Goal: Task Accomplishment & Management: Use online tool/utility

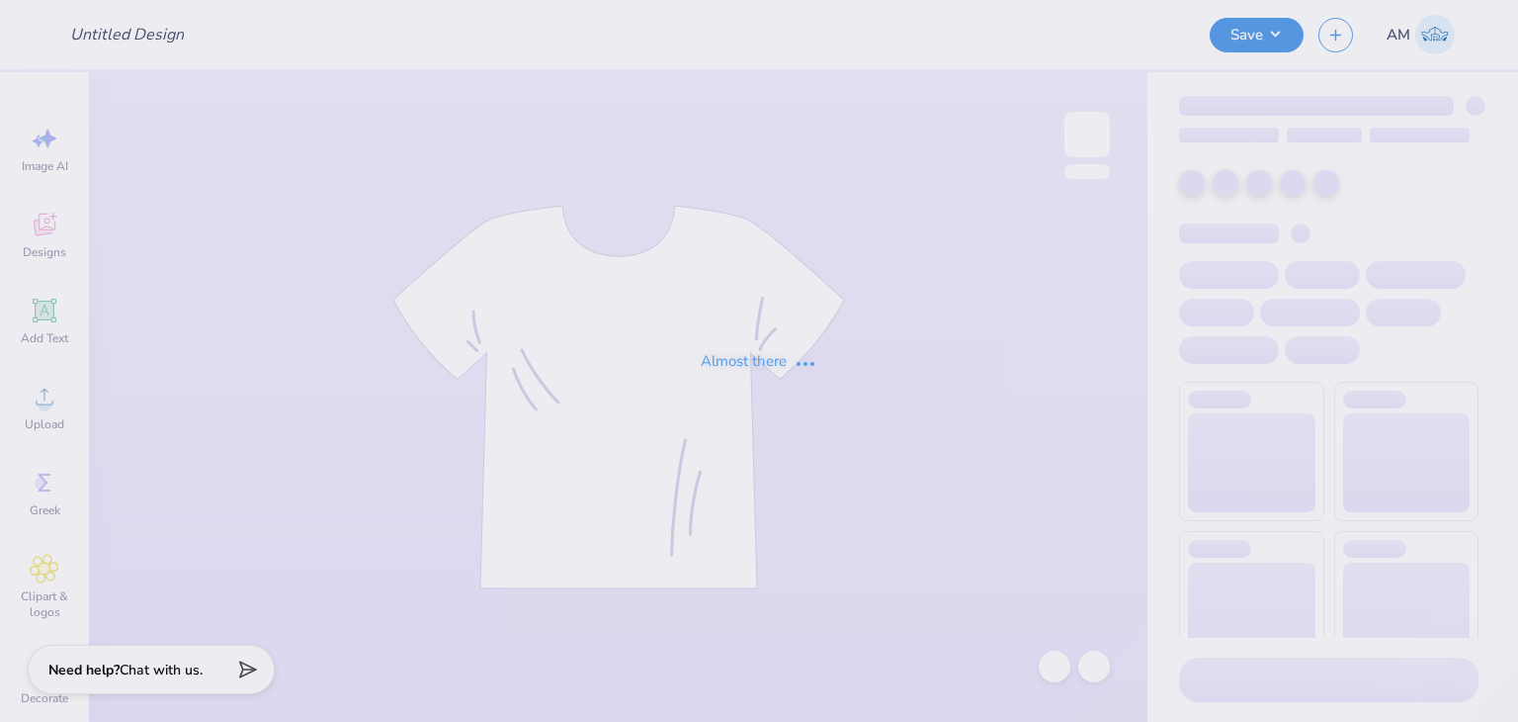
type input "Pi Kappa Epsilon crews"
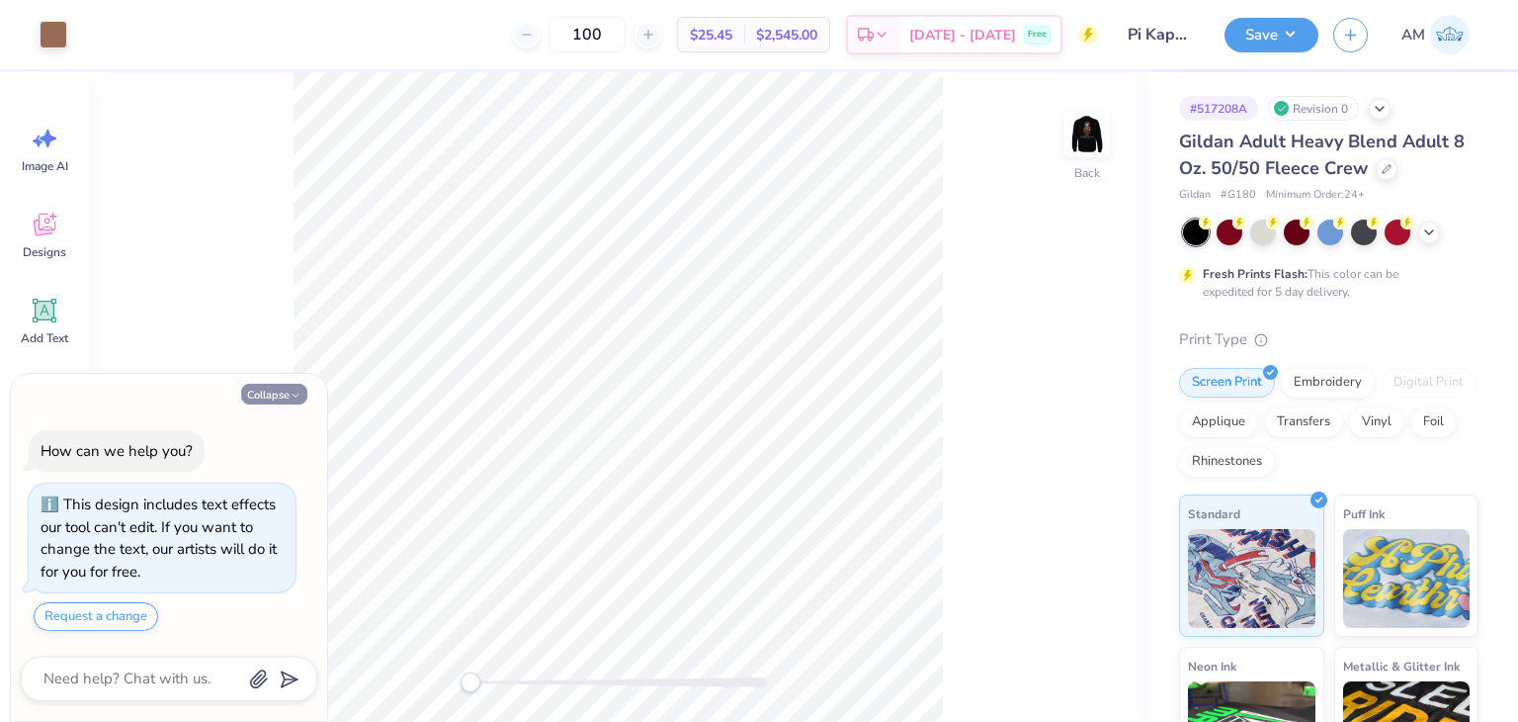
click at [268, 396] on button "Collapse" at bounding box center [274, 394] width 66 height 21
type textarea "x"
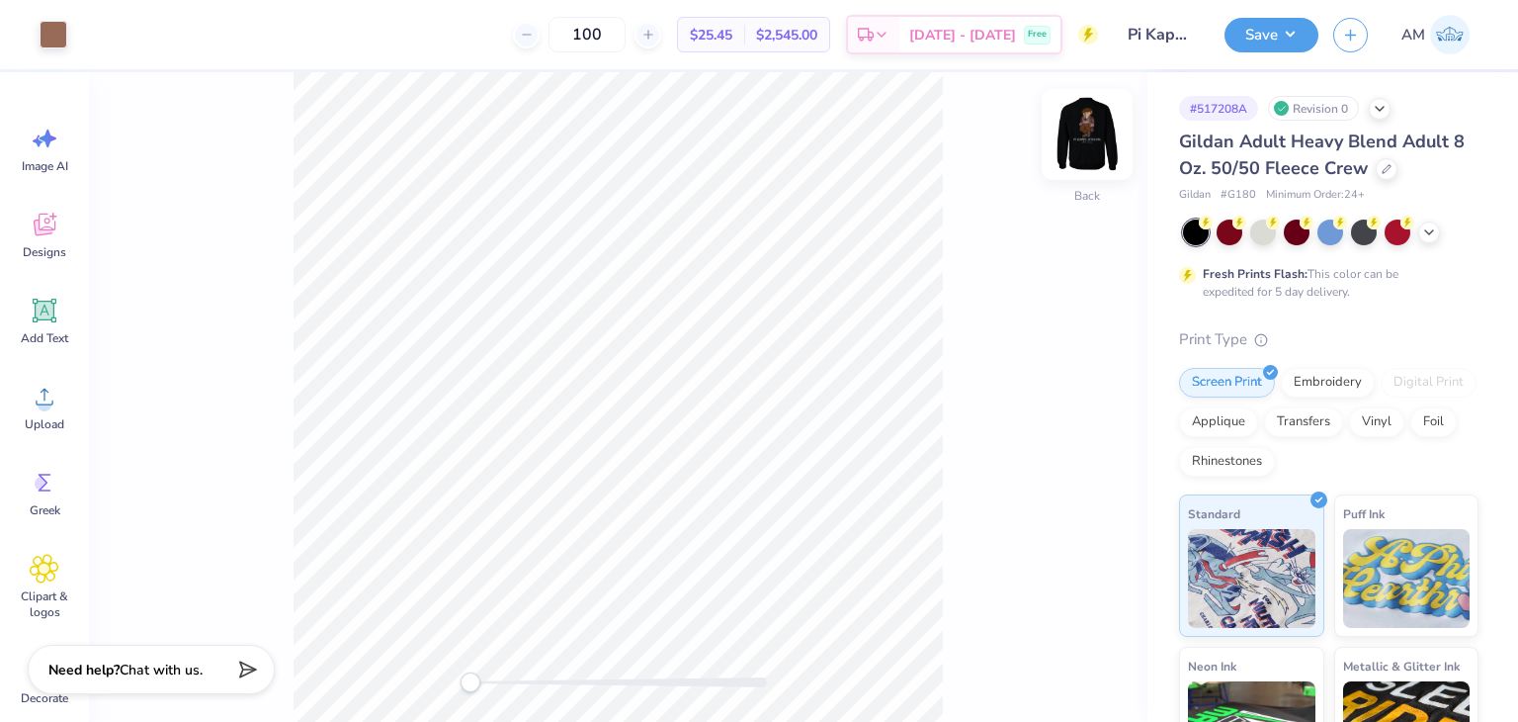
click at [1096, 141] on img at bounding box center [1087, 134] width 79 height 79
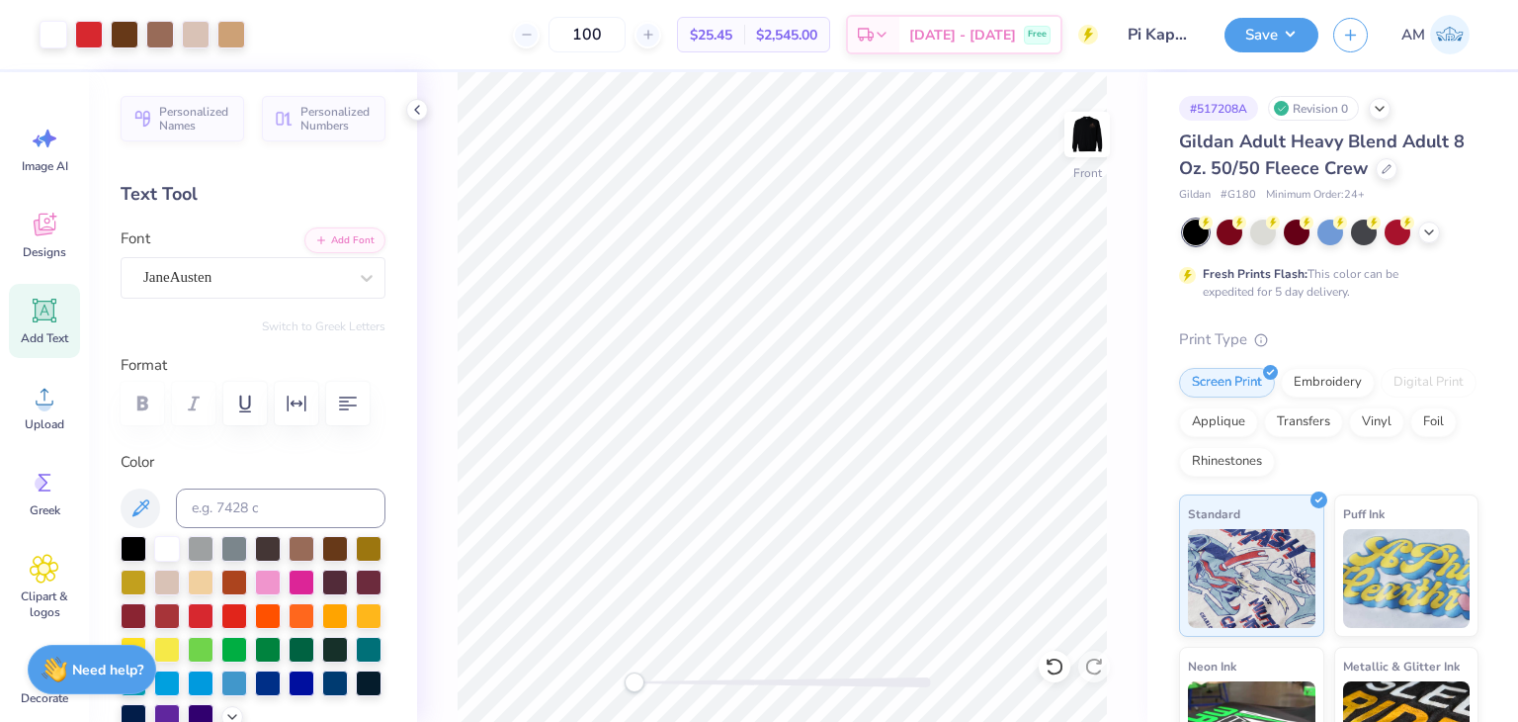
click at [1419, 241] on div at bounding box center [1331, 232] width 296 height 26
click at [1423, 235] on icon at bounding box center [1429, 230] width 16 height 16
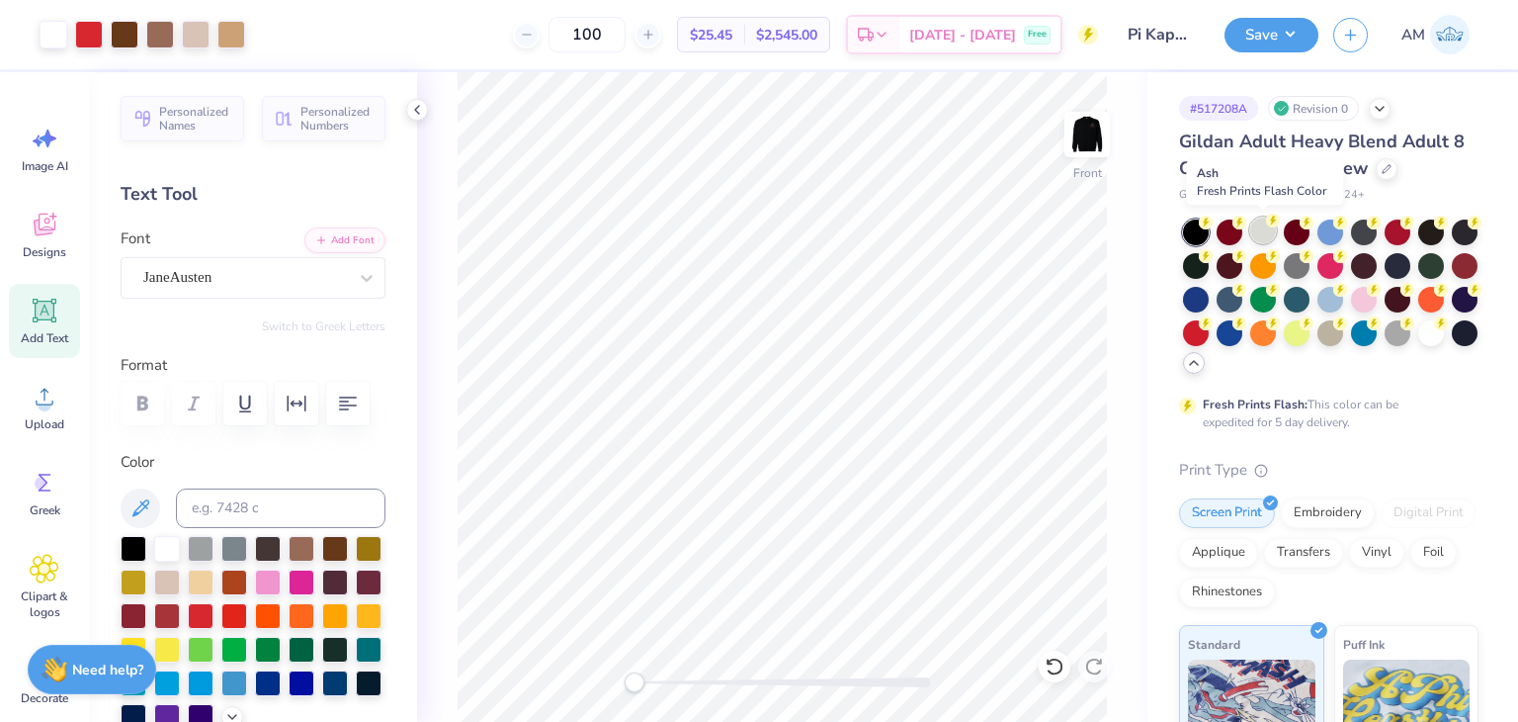
click at [1271, 230] on div at bounding box center [1263, 230] width 26 height 26
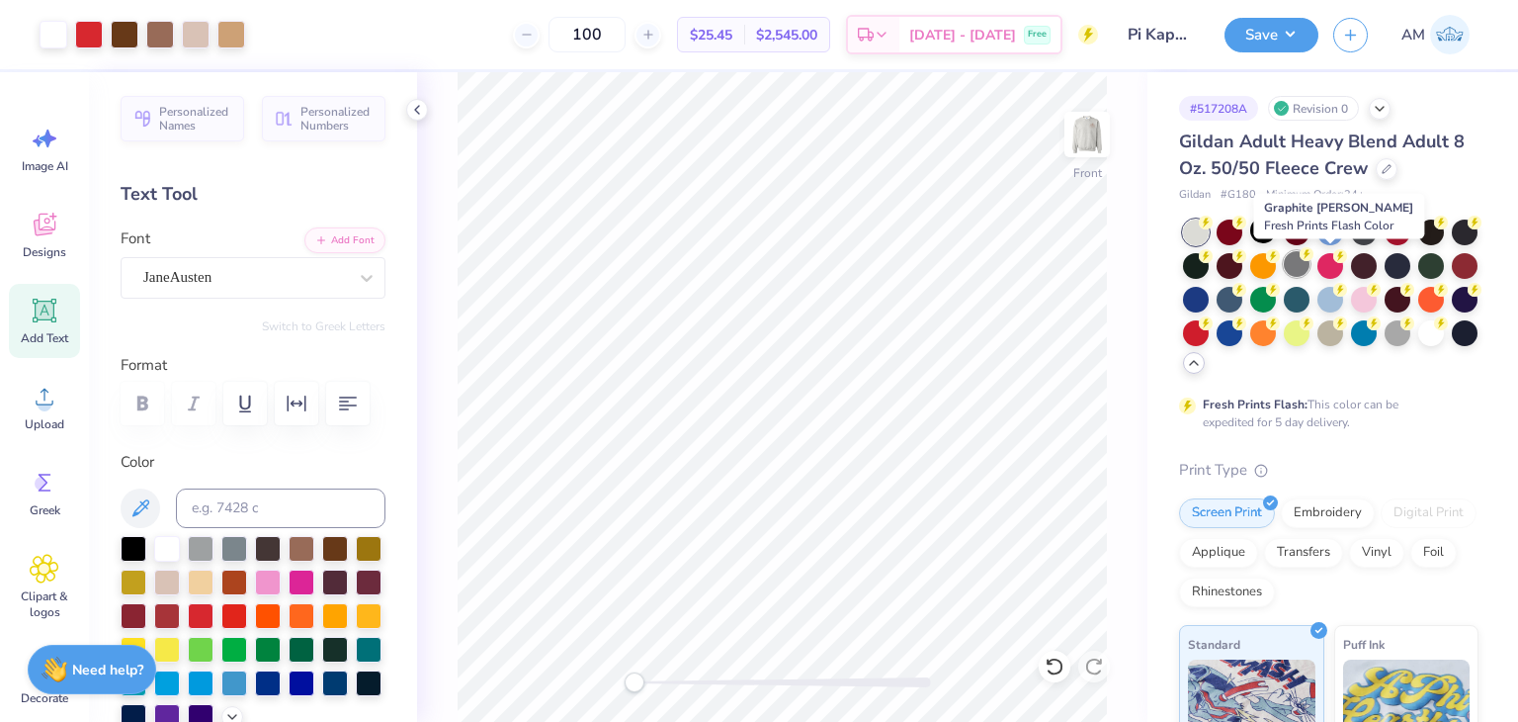
click at [1310, 263] on div at bounding box center [1297, 264] width 26 height 26
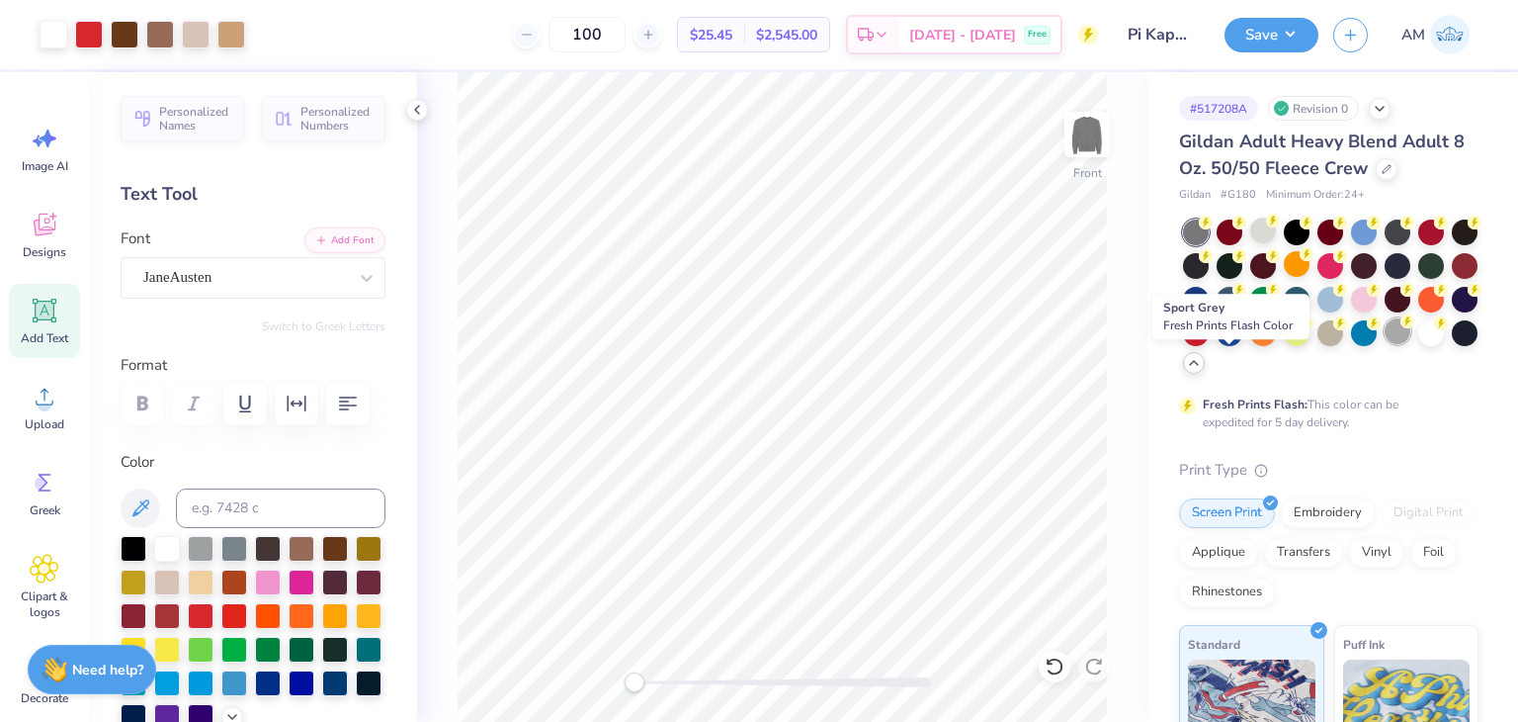
click at [1385, 344] on div at bounding box center [1398, 331] width 26 height 26
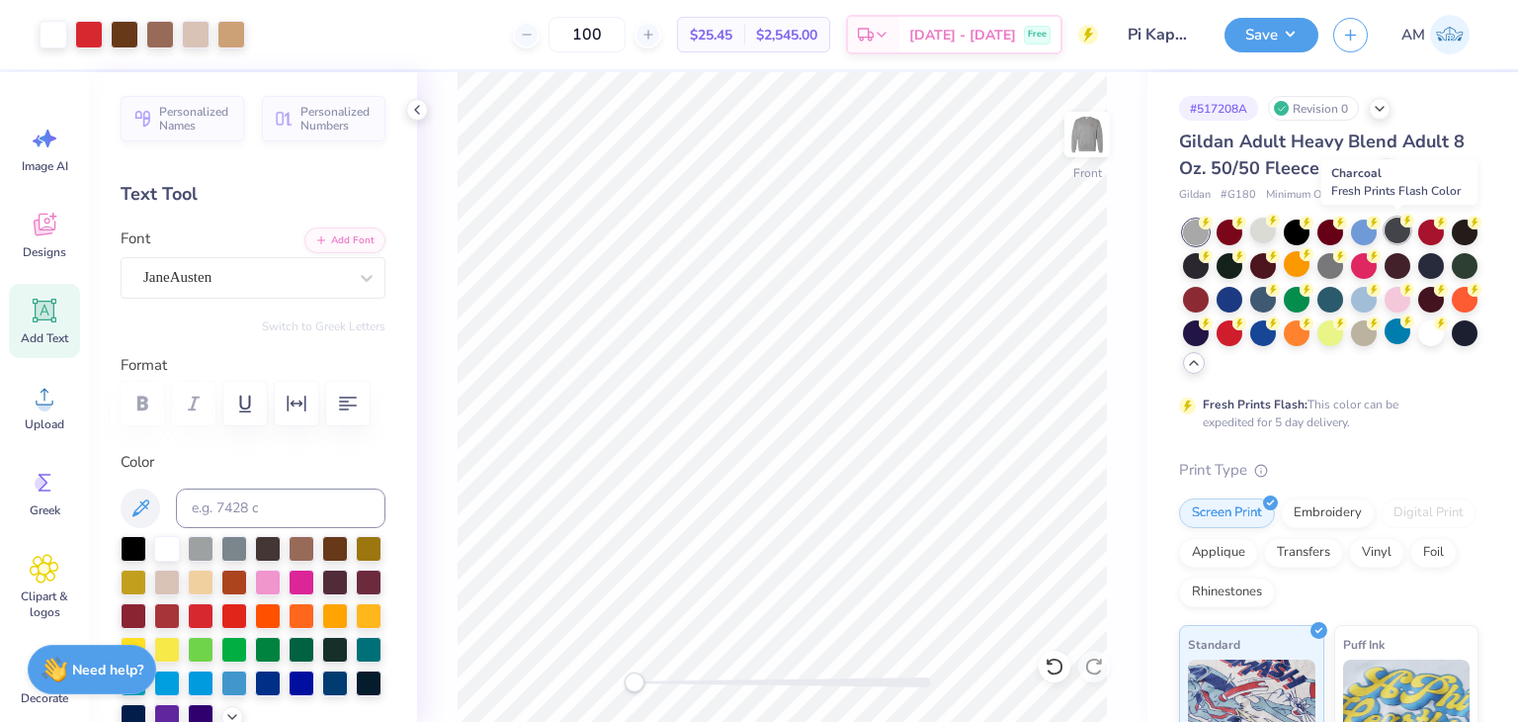
click at [1404, 234] on div at bounding box center [1398, 230] width 26 height 26
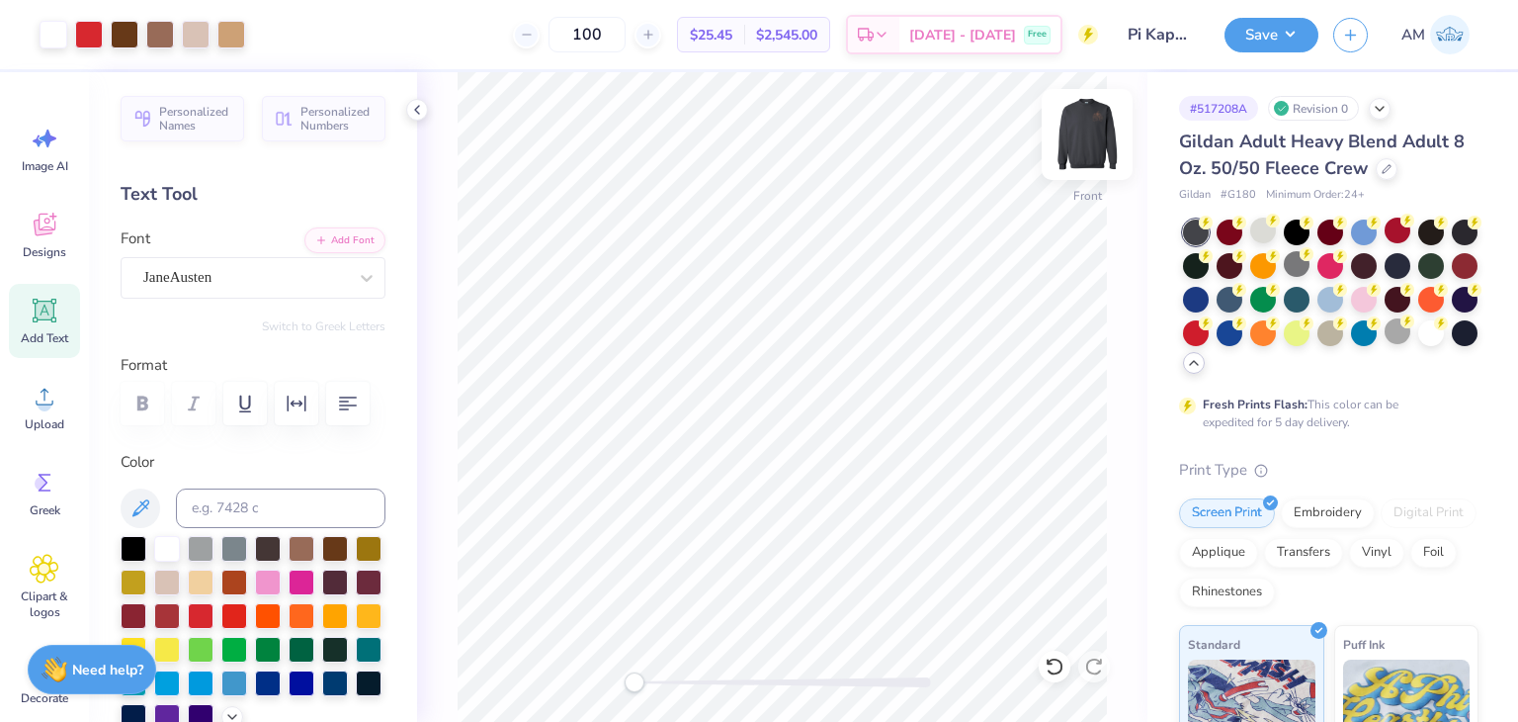
click at [1079, 140] on img at bounding box center [1087, 134] width 79 height 79
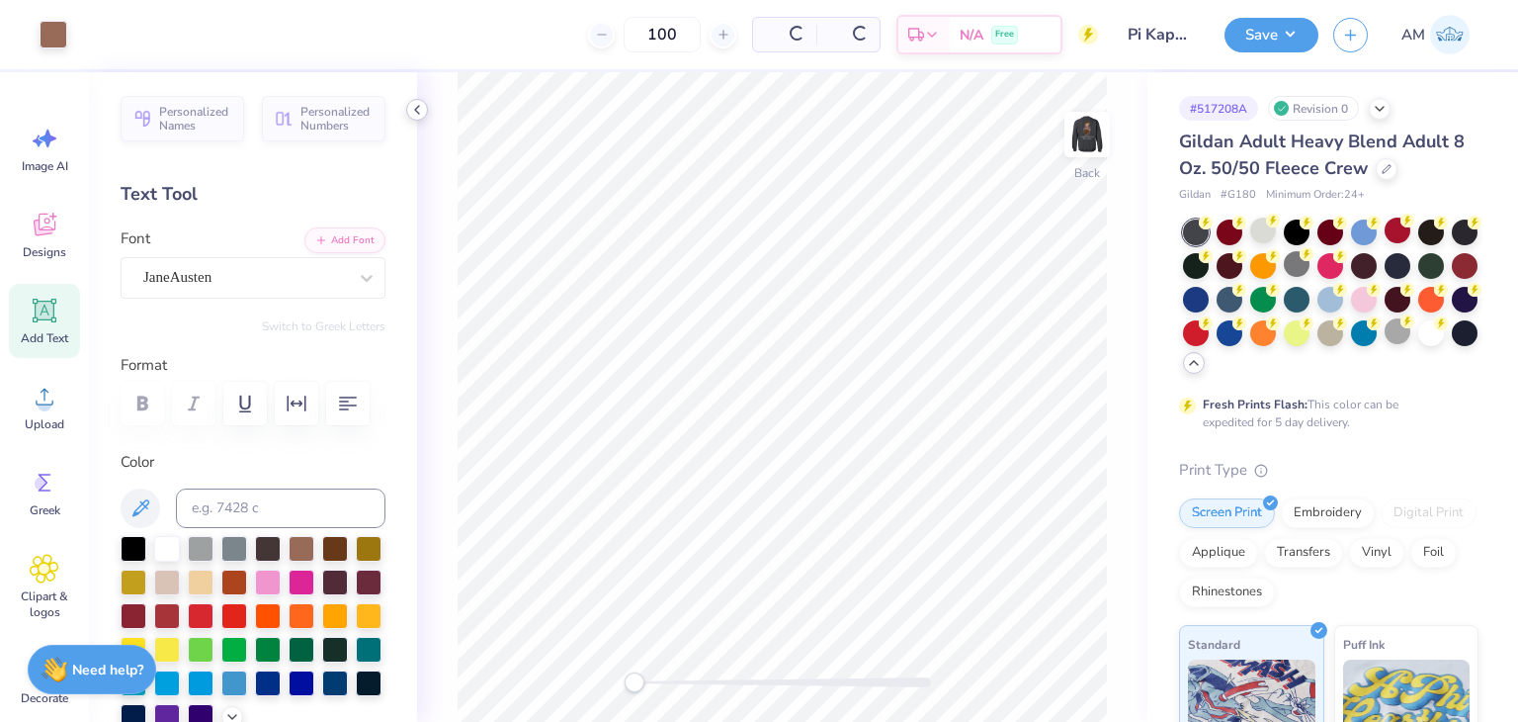
click at [409, 109] on icon at bounding box center [417, 110] width 16 height 16
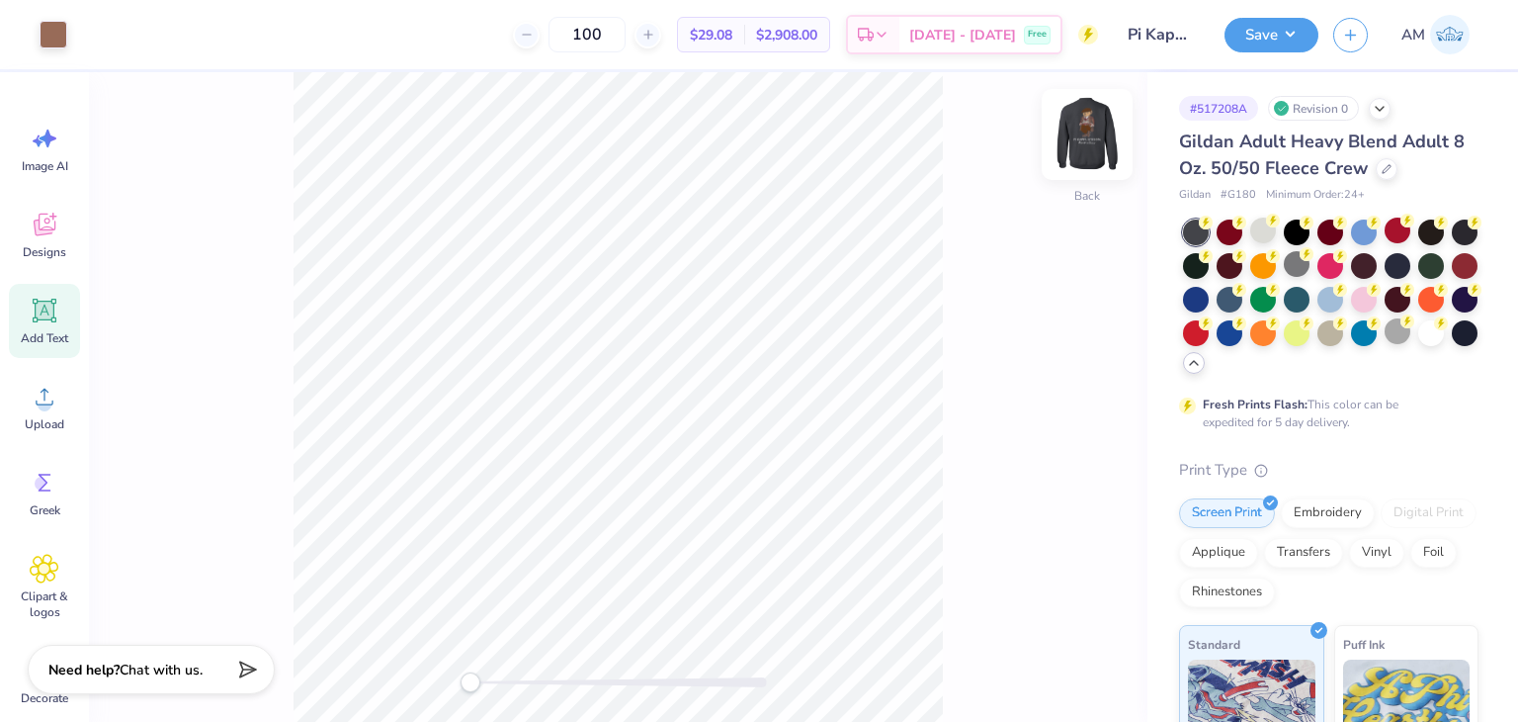
click at [1087, 140] on img at bounding box center [1087, 134] width 79 height 79
click at [1087, 139] on img at bounding box center [1087, 134] width 79 height 79
click at [53, 40] on div at bounding box center [54, 33] width 28 height 28
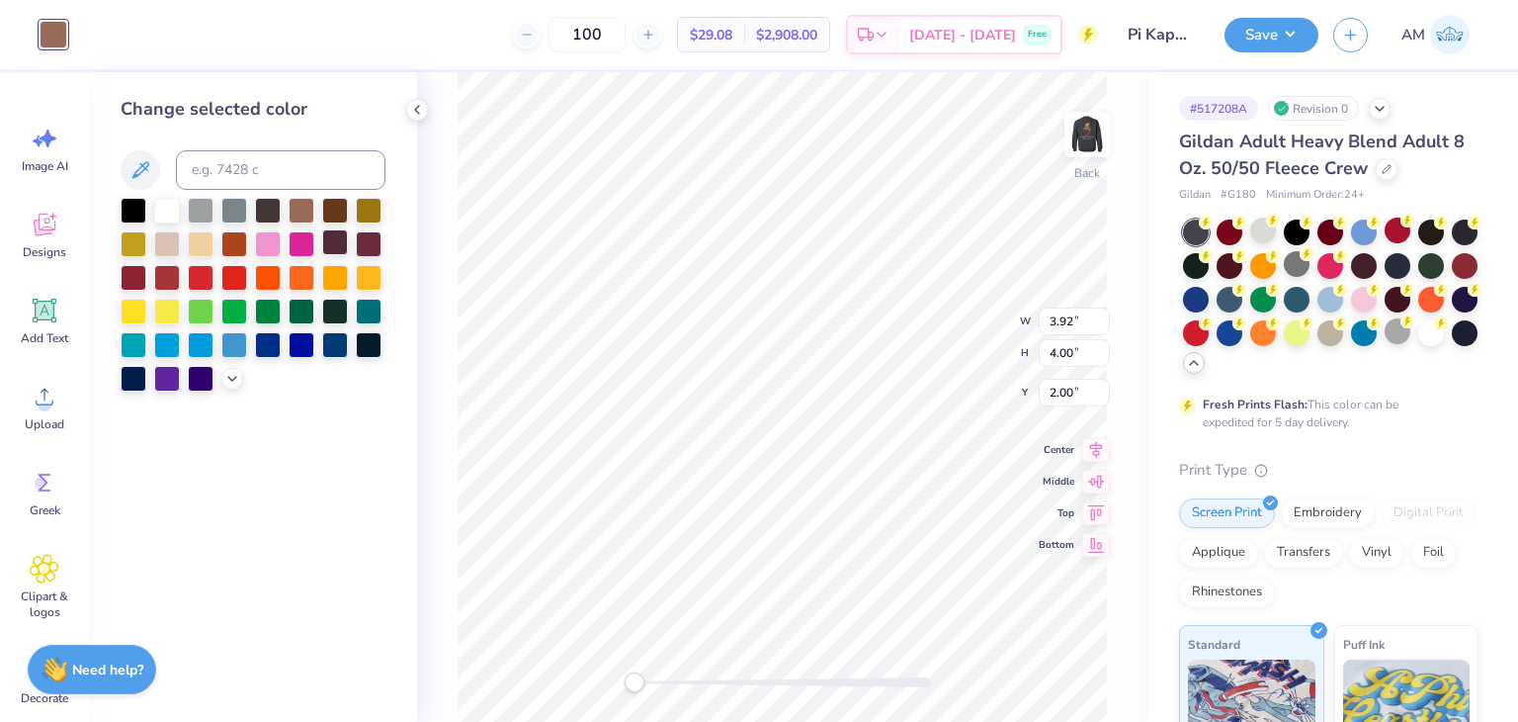
click at [331, 242] on div at bounding box center [335, 242] width 26 height 26
click at [1057, 665] on icon at bounding box center [1055, 666] width 20 height 20
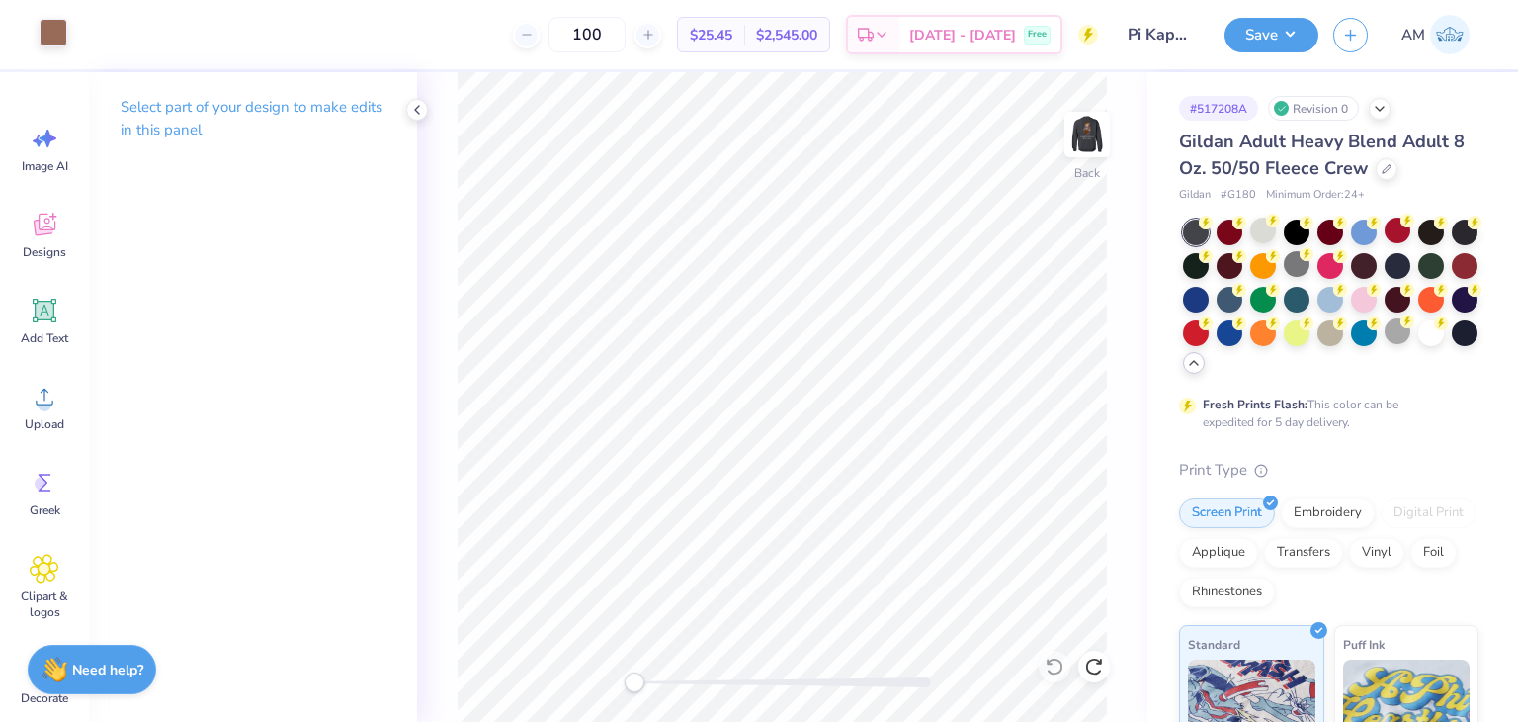
click at [59, 33] on div at bounding box center [54, 33] width 28 height 28
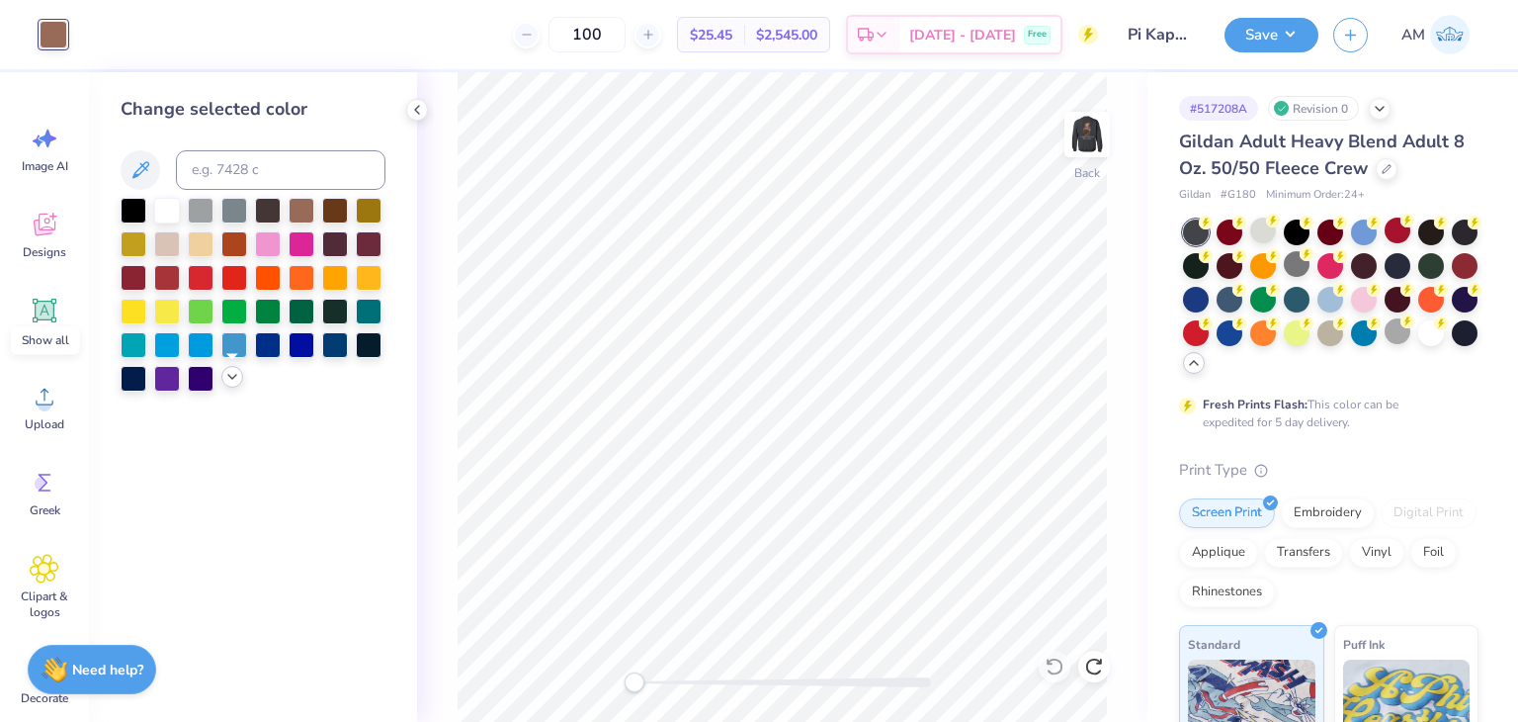
click at [238, 373] on icon at bounding box center [232, 377] width 16 height 16
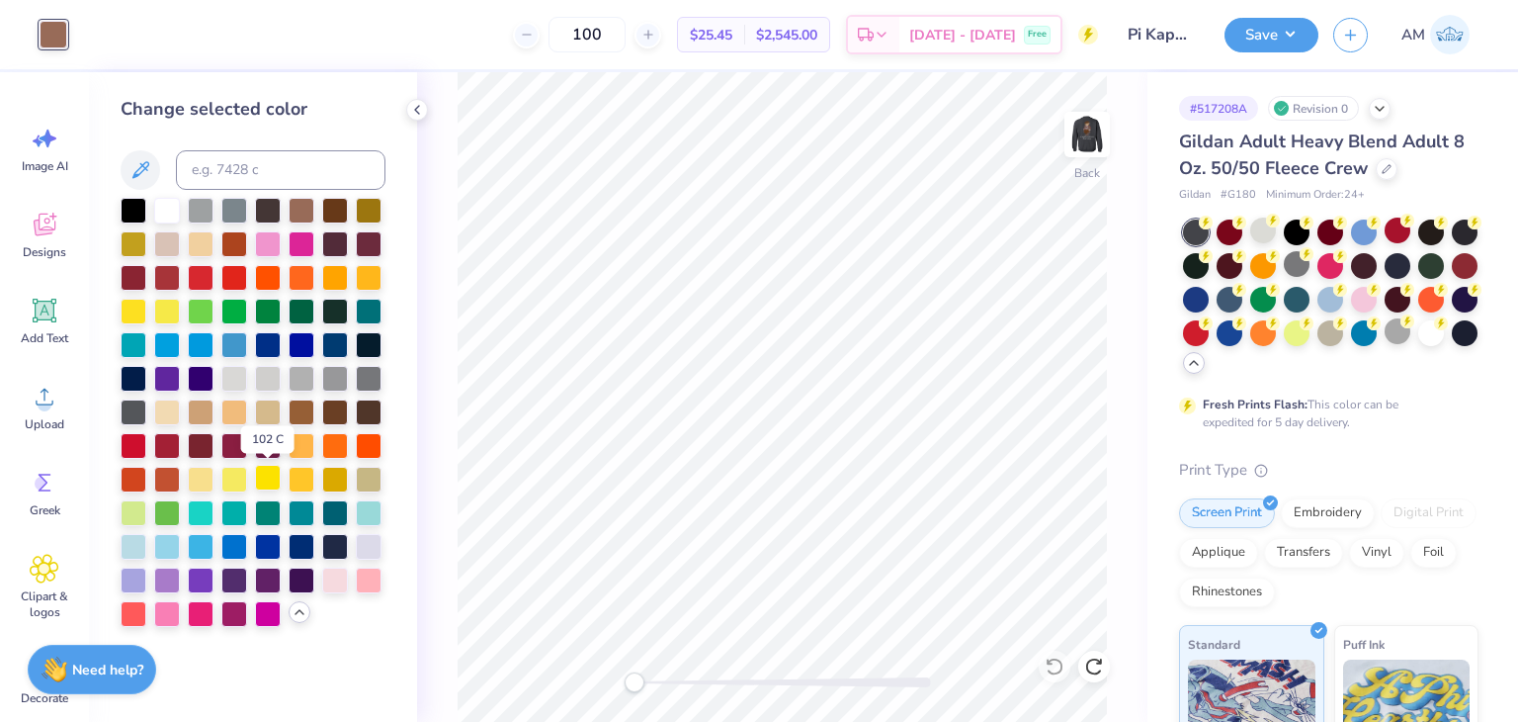
click at [277, 473] on div at bounding box center [268, 478] width 26 height 26
click at [361, 471] on div at bounding box center [369, 478] width 26 height 26
click at [180, 208] on div at bounding box center [167, 209] width 26 height 26
click at [1059, 663] on icon at bounding box center [1055, 666] width 20 height 20
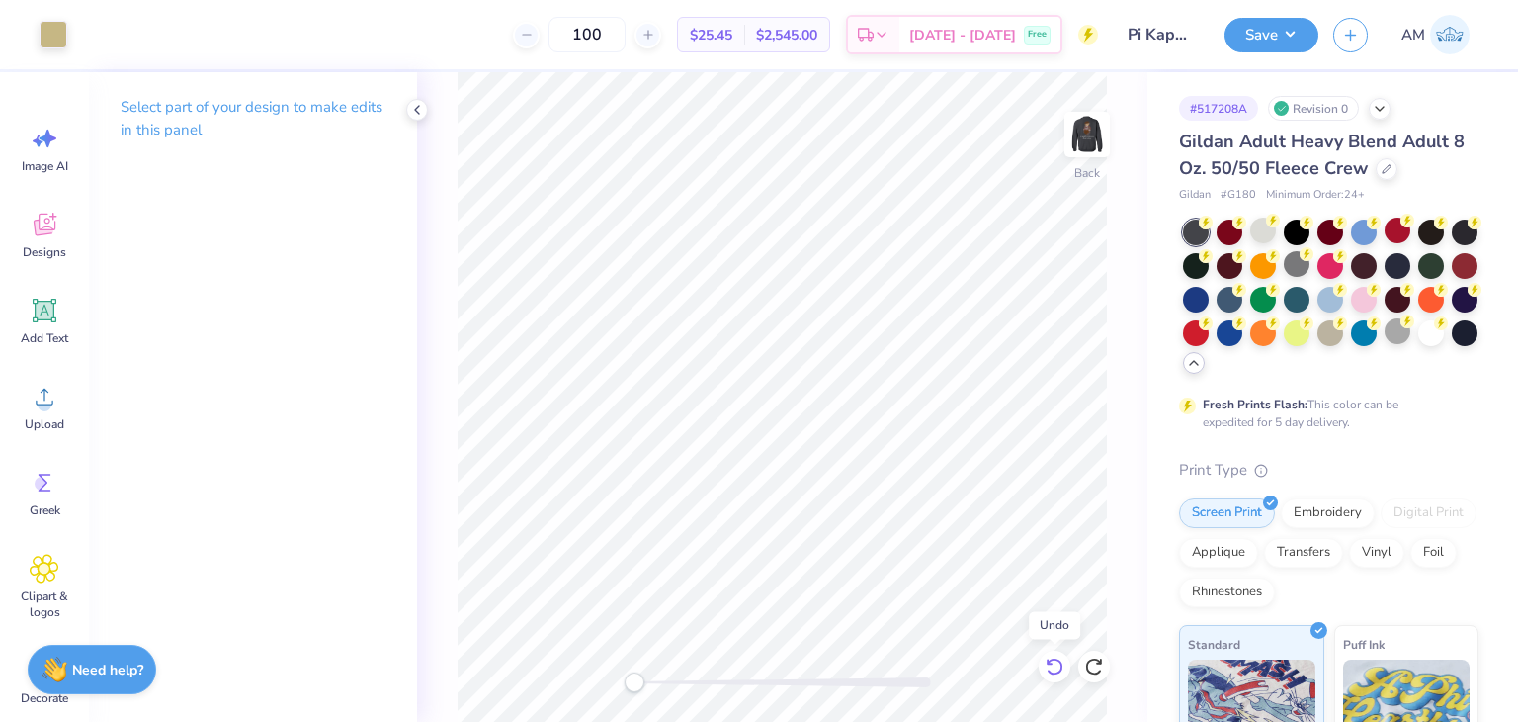
click at [1059, 663] on icon at bounding box center [1055, 666] width 20 height 20
click at [418, 108] on icon at bounding box center [417, 110] width 16 height 16
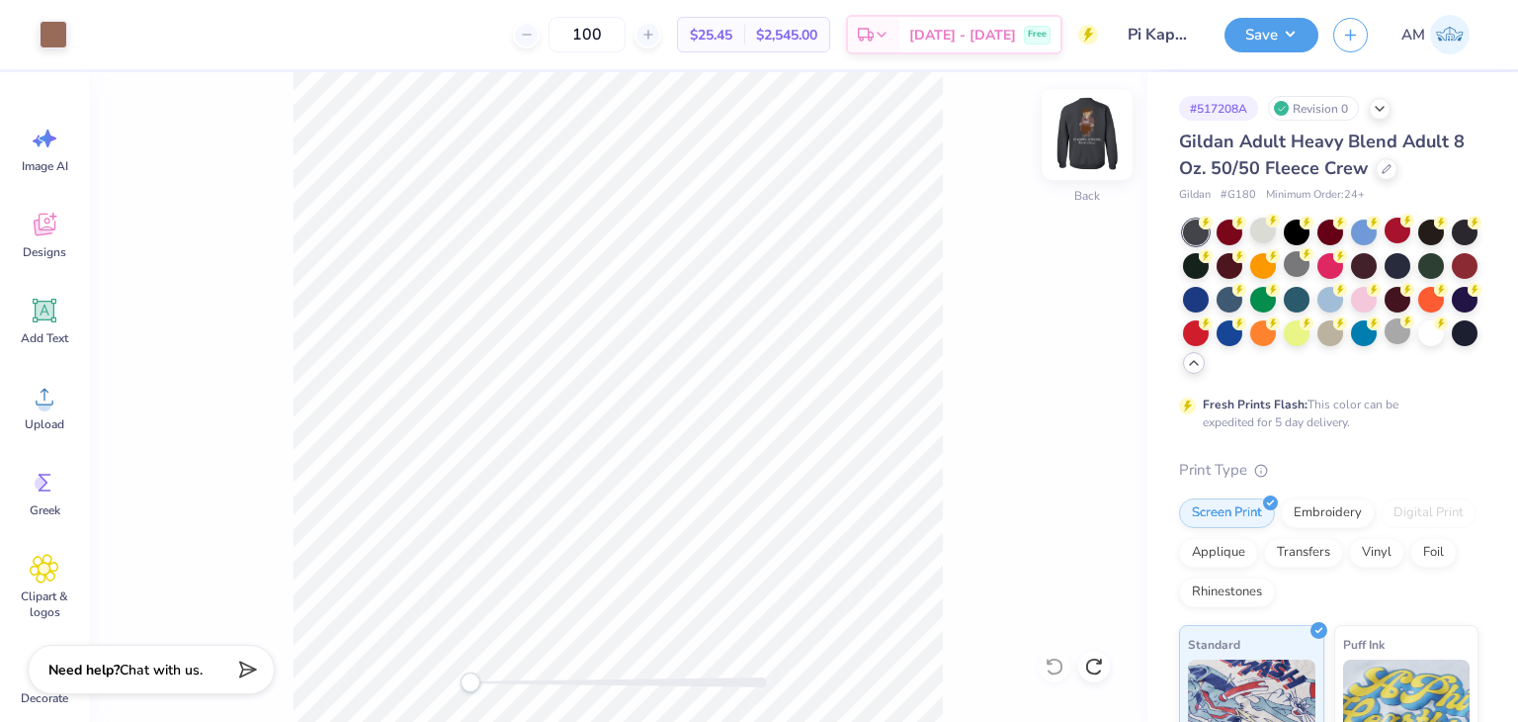
click at [1073, 128] on img at bounding box center [1087, 134] width 79 height 79
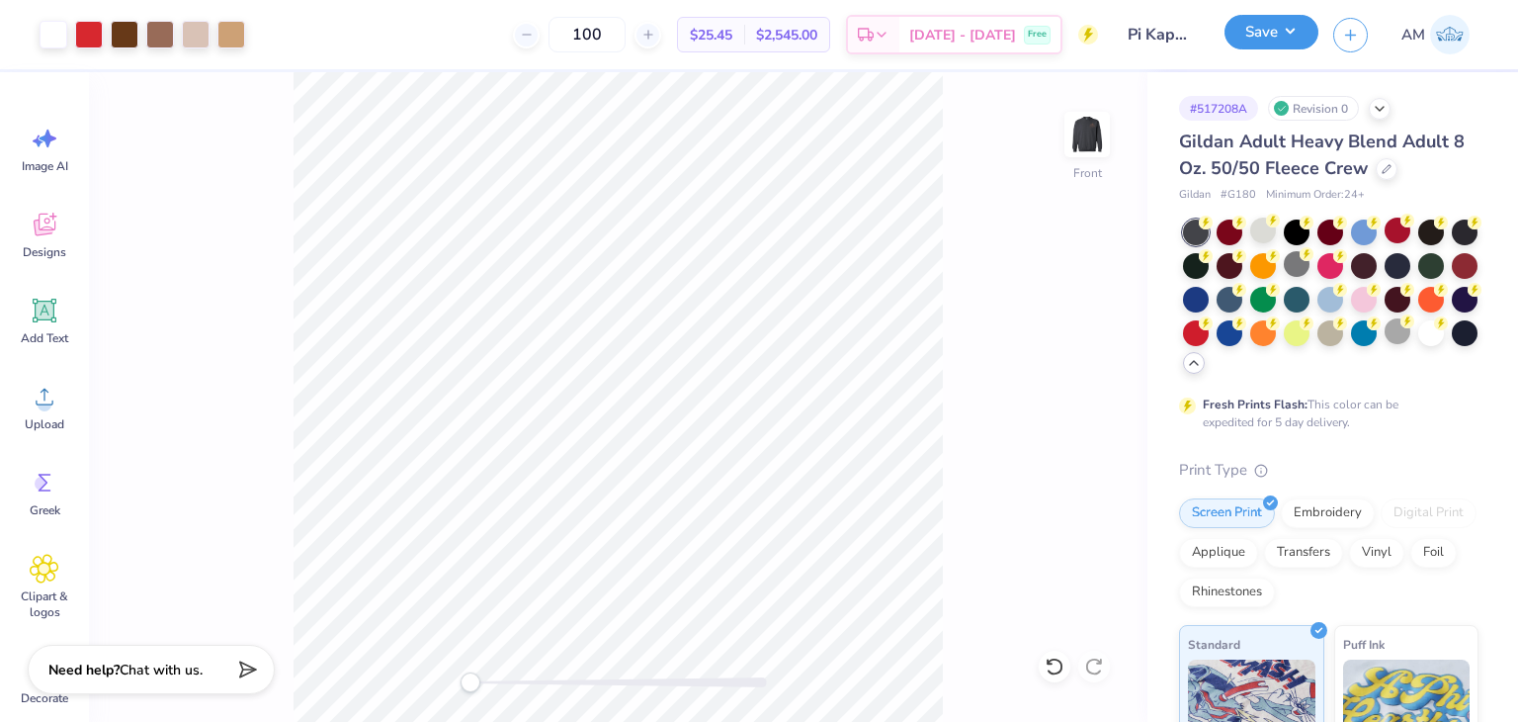
click at [1238, 23] on button "Save" at bounding box center [1272, 32] width 94 height 35
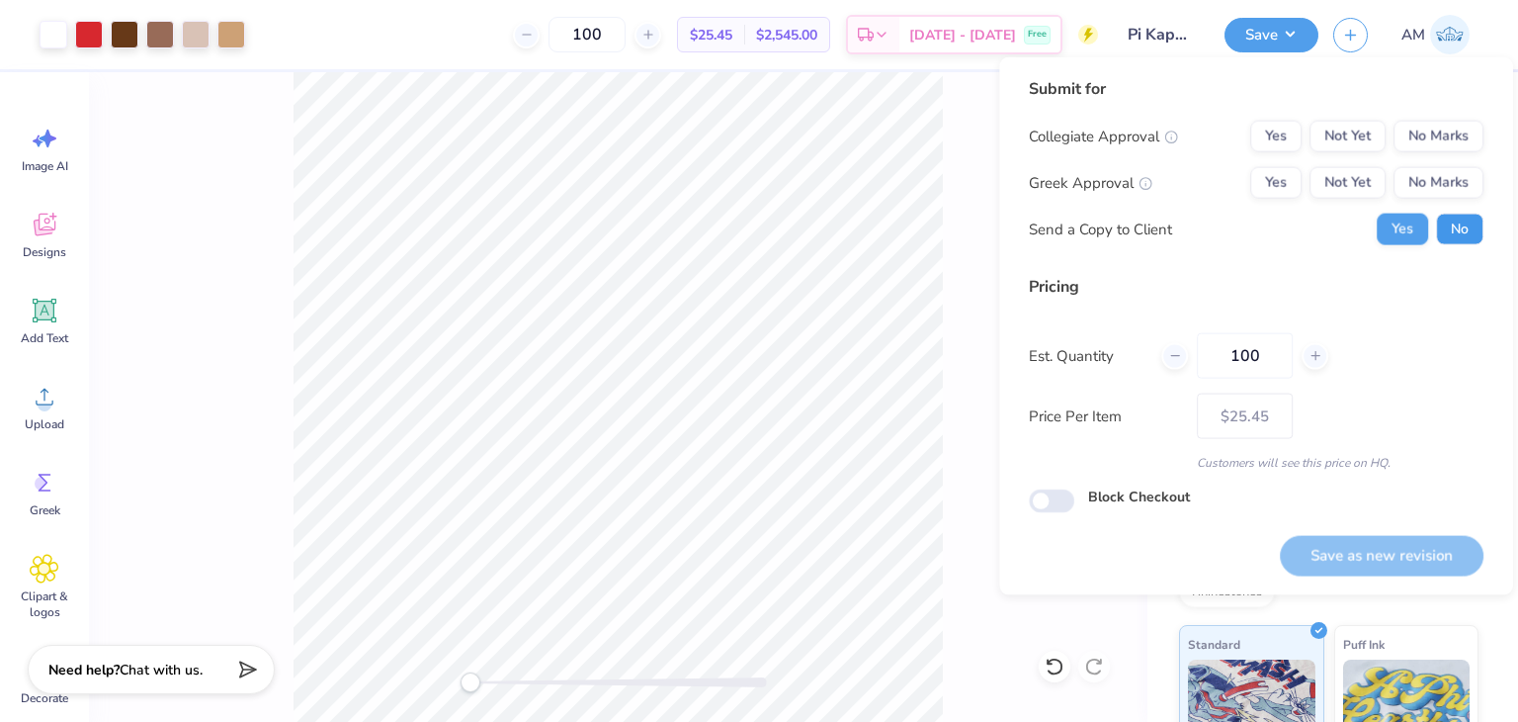
click at [1452, 225] on button "No" at bounding box center [1459, 230] width 47 height 32
click at [1439, 191] on button "No Marks" at bounding box center [1439, 183] width 90 height 32
click at [1317, 192] on button "Not Yet" at bounding box center [1348, 183] width 76 height 32
click at [1297, 179] on button "Yes" at bounding box center [1275, 183] width 51 height 32
click at [1346, 187] on button "Not Yet" at bounding box center [1348, 183] width 76 height 32
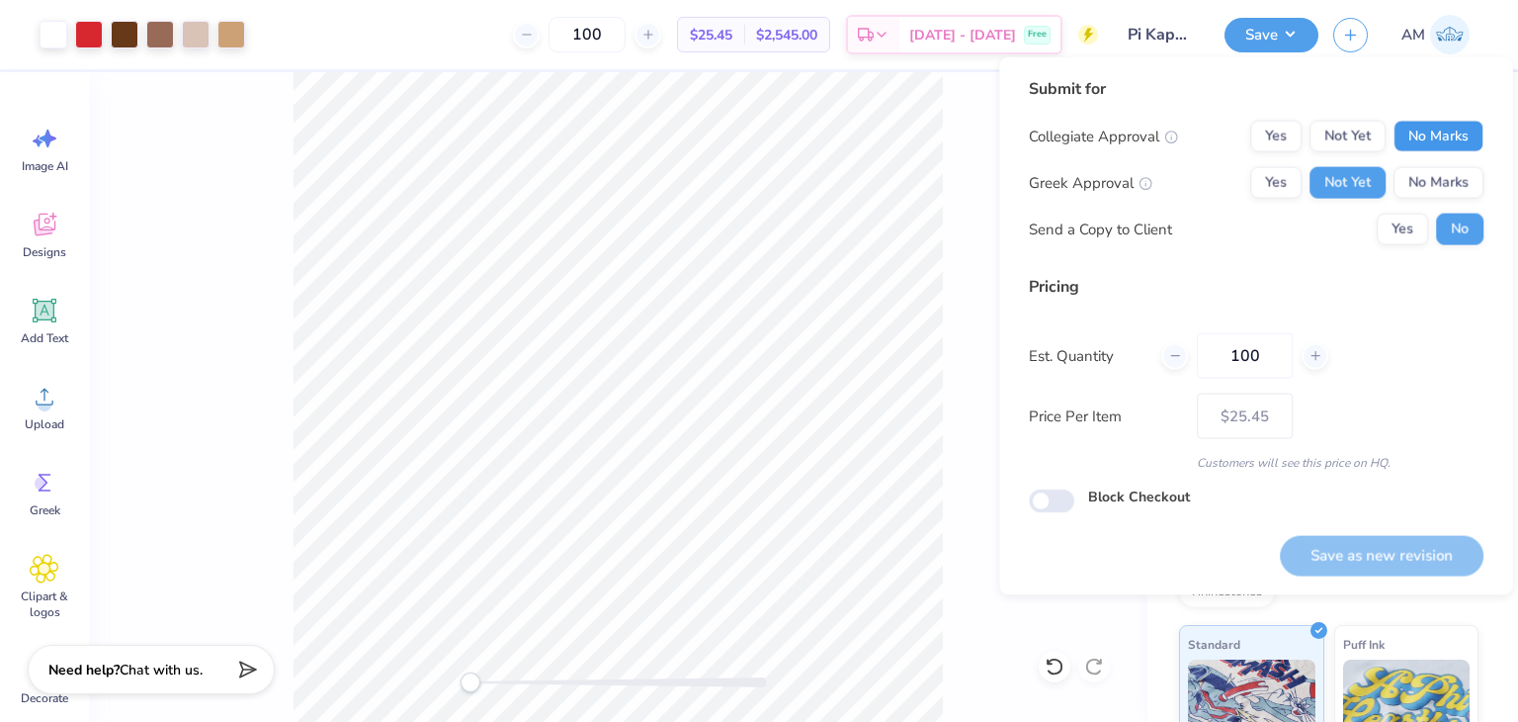
click at [1419, 131] on button "No Marks" at bounding box center [1439, 137] width 90 height 32
click at [1415, 555] on button "Save as new revision" at bounding box center [1382, 555] width 204 height 41
type input "$25.45"
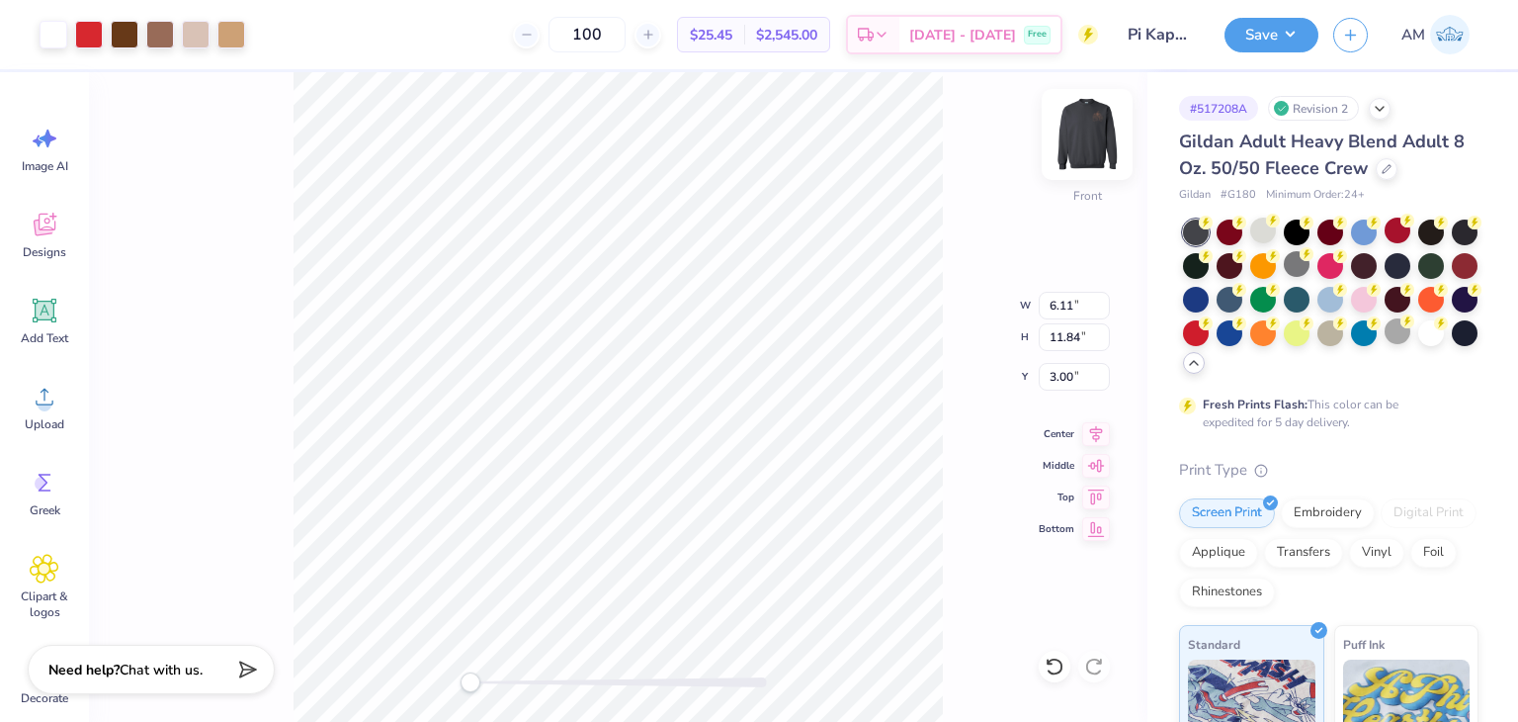
click at [1082, 141] on img at bounding box center [1087, 134] width 79 height 79
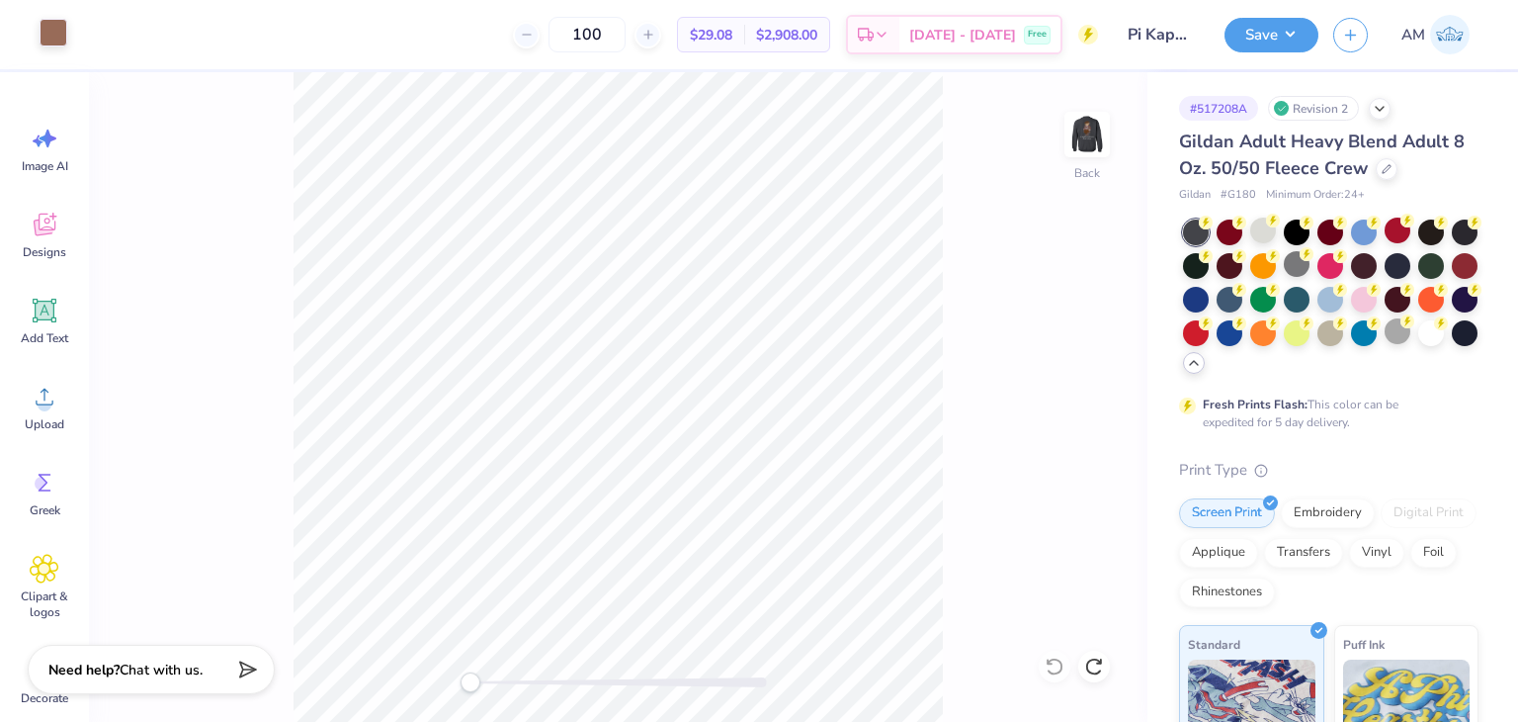
click at [59, 37] on div at bounding box center [54, 33] width 28 height 28
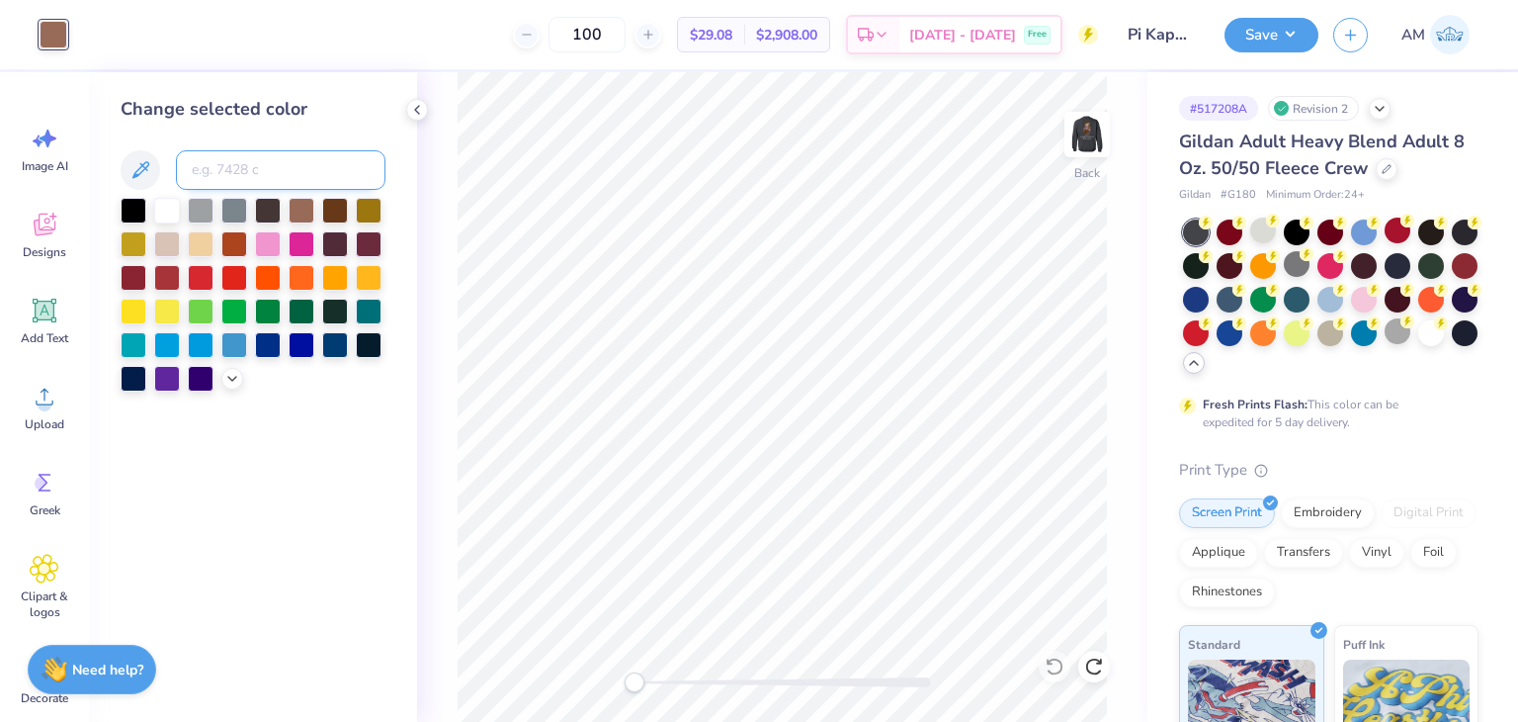
click at [225, 176] on input at bounding box center [281, 170] width 210 height 40
type input "728"
click at [426, 107] on div at bounding box center [417, 110] width 22 height 22
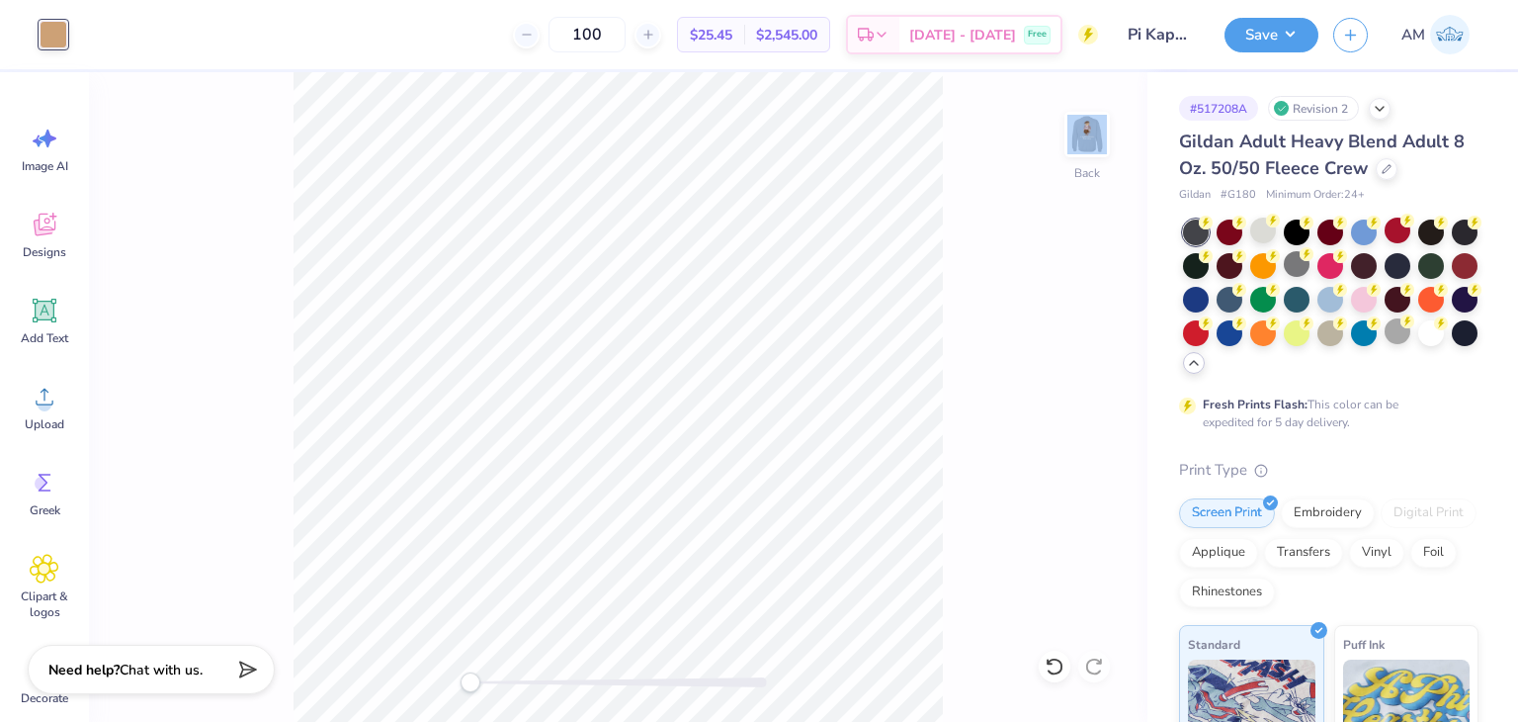
click at [426, 107] on div "Back" at bounding box center [618, 396] width 1059 height 649
click at [1078, 143] on img at bounding box center [1087, 134] width 79 height 79
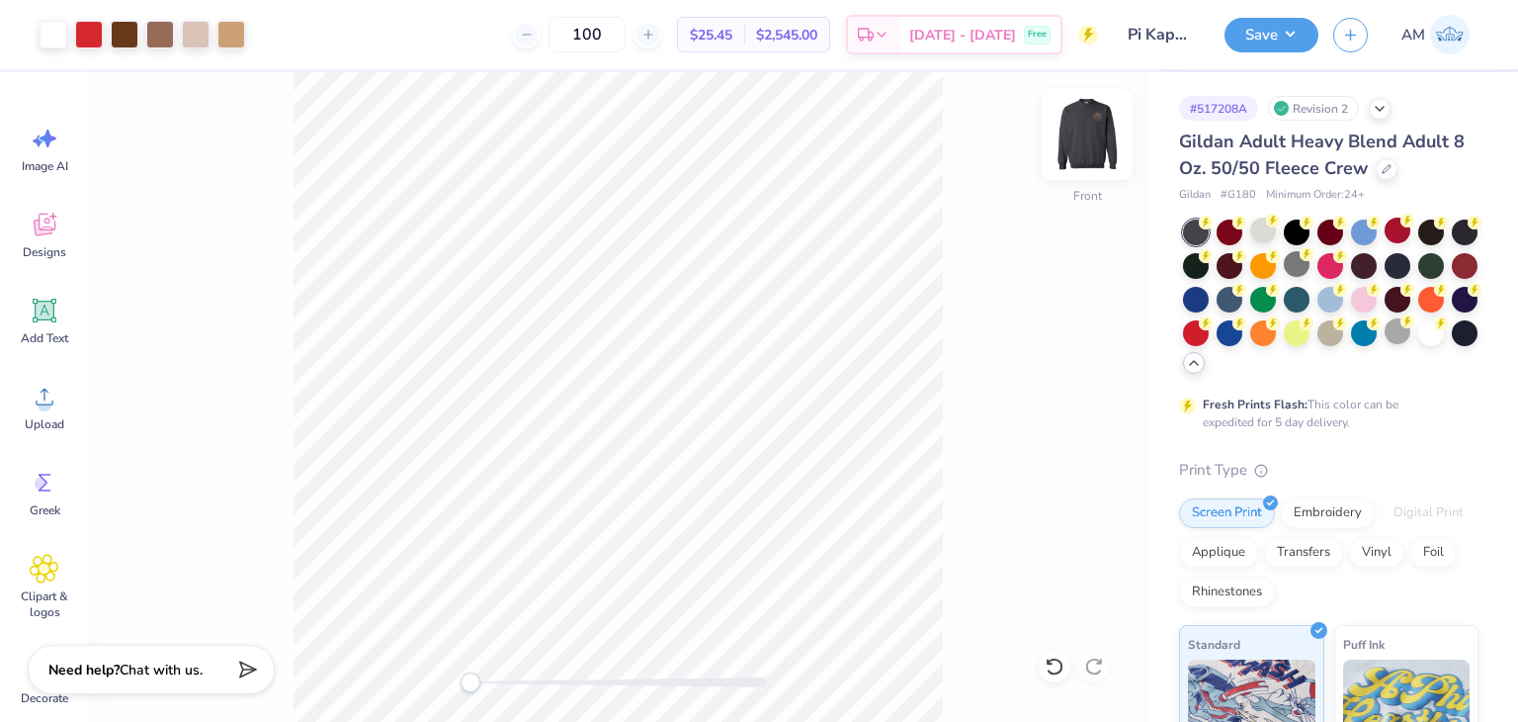
click at [1075, 142] on img at bounding box center [1087, 134] width 79 height 79
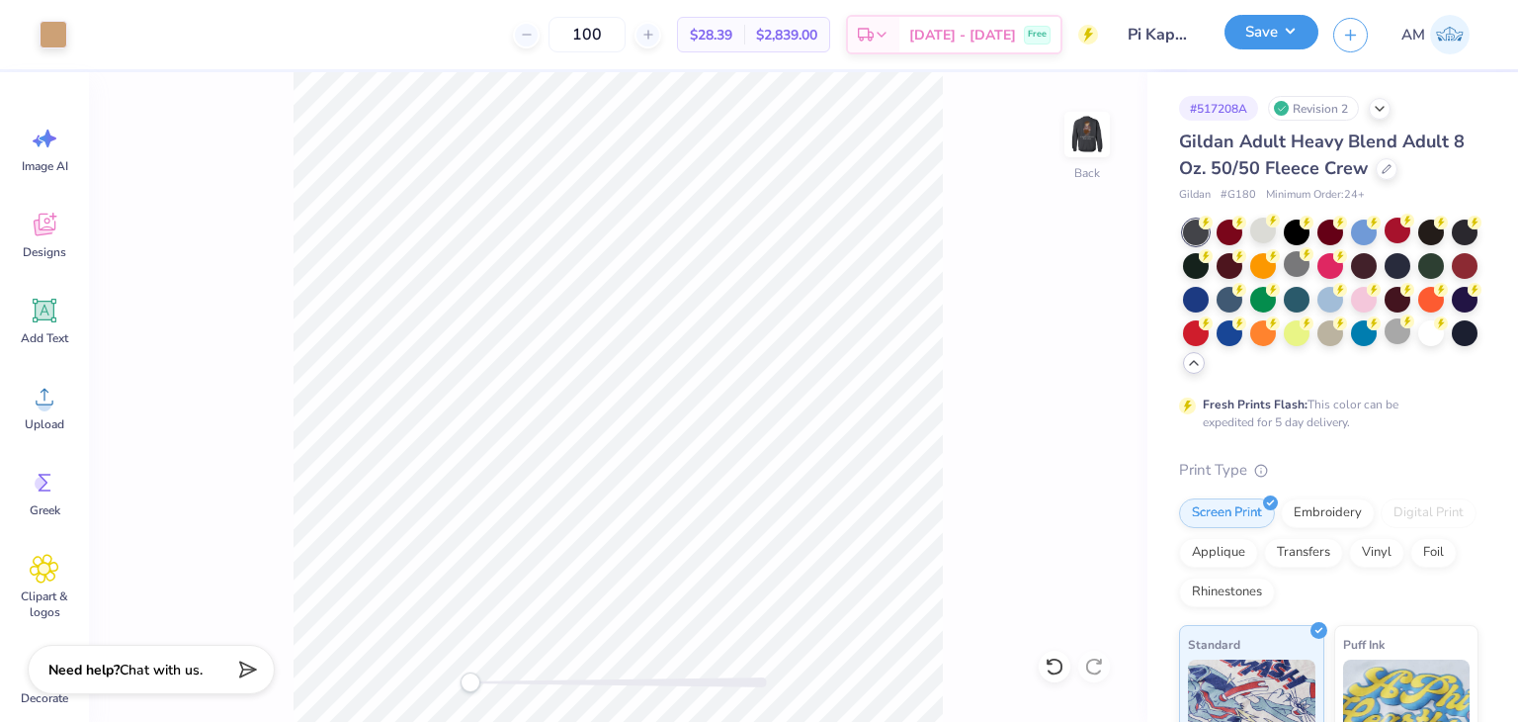
click at [1296, 37] on button "Save" at bounding box center [1272, 32] width 94 height 35
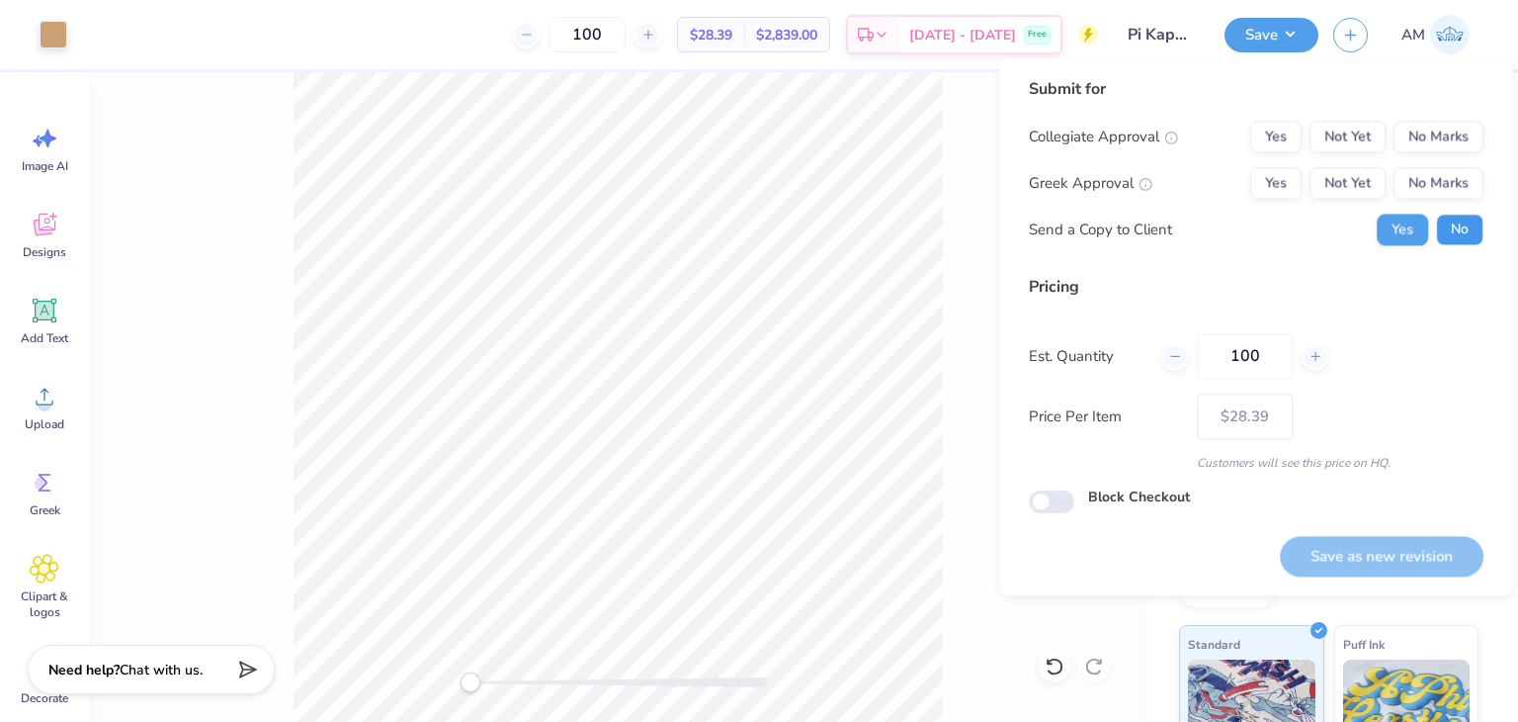
click at [1448, 220] on button "No" at bounding box center [1459, 230] width 47 height 32
drag, startPoint x: 1360, startPoint y: 187, endPoint x: 1433, endPoint y: 153, distance: 80.5
click at [1361, 185] on button "Not Yet" at bounding box center [1348, 183] width 76 height 32
click at [1436, 146] on button "No Marks" at bounding box center [1439, 137] width 90 height 32
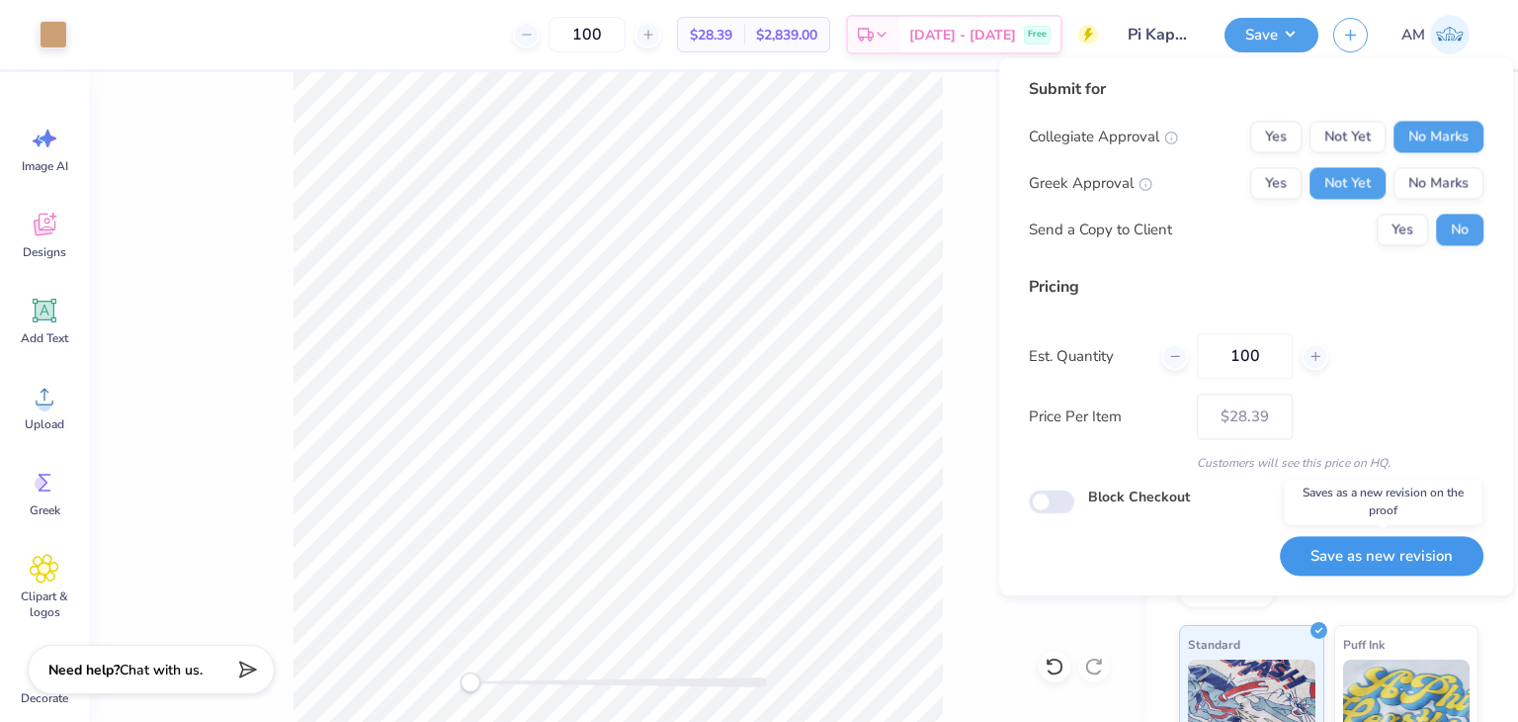
click at [1430, 568] on button "Save as new revision" at bounding box center [1382, 556] width 204 height 41
type input "$28.39"
